Goal: Find contact information: Find contact information

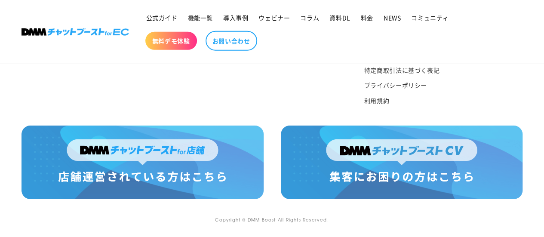
scroll to position [4520, 0]
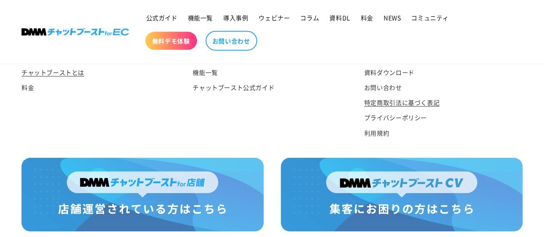
click at [397, 110] on link "特定商取引法に基づく表記" at bounding box center [401, 102] width 75 height 15
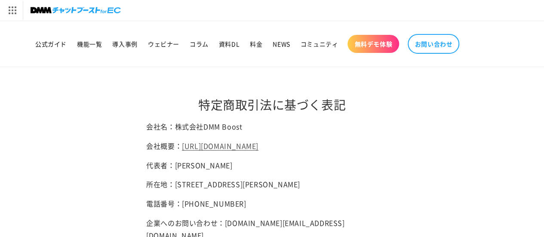
click at [177, 127] on p "会社名：株式会社DMM Boost" at bounding box center [272, 126] width 252 height 12
click at [195, 151] on link "[URL][DOMAIN_NAME]" at bounding box center [220, 146] width 77 height 10
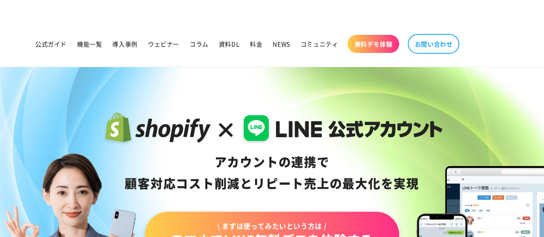
scroll to position [3893, 0]
